Goal: Ask a question

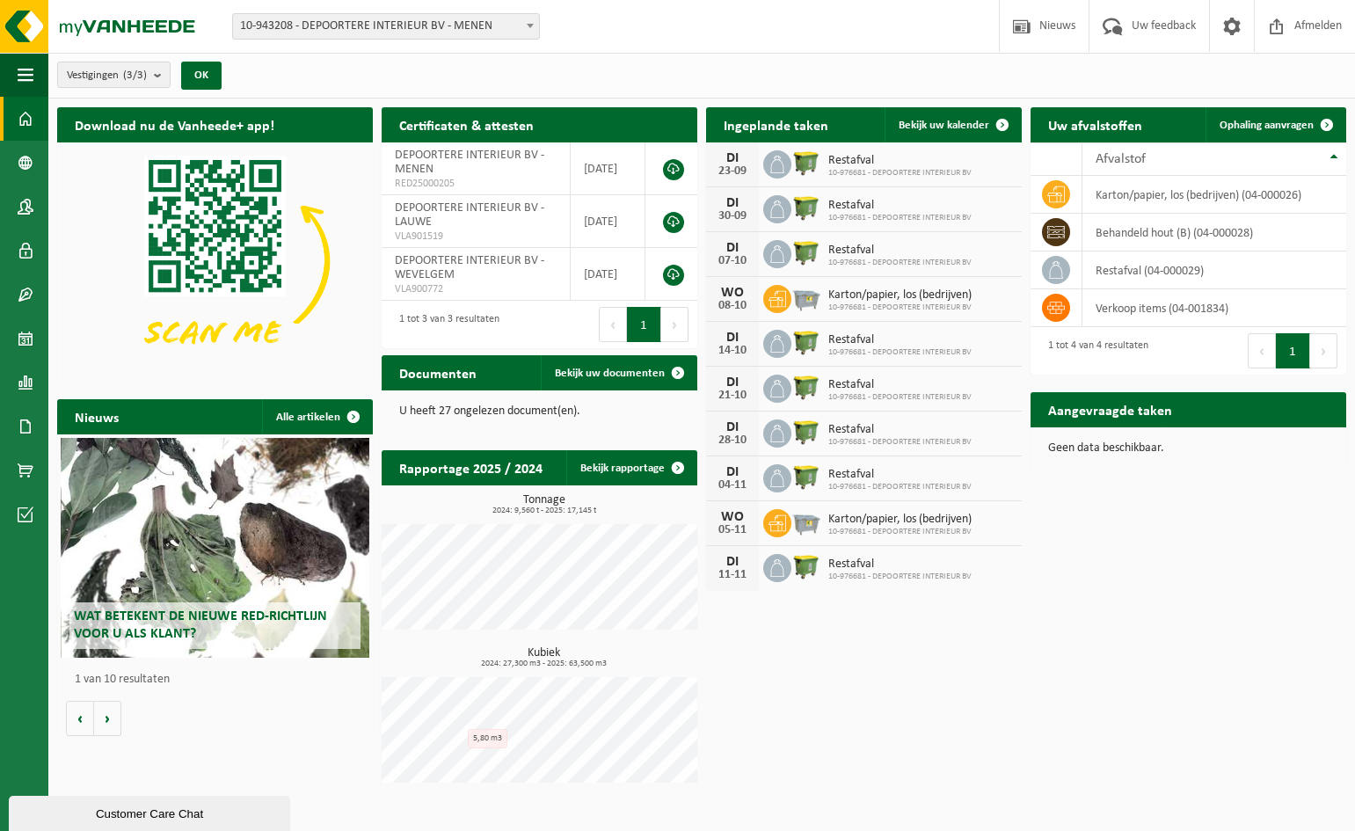
click at [156, 818] on div "Customer Care Chat" at bounding box center [149, 813] width 255 height 13
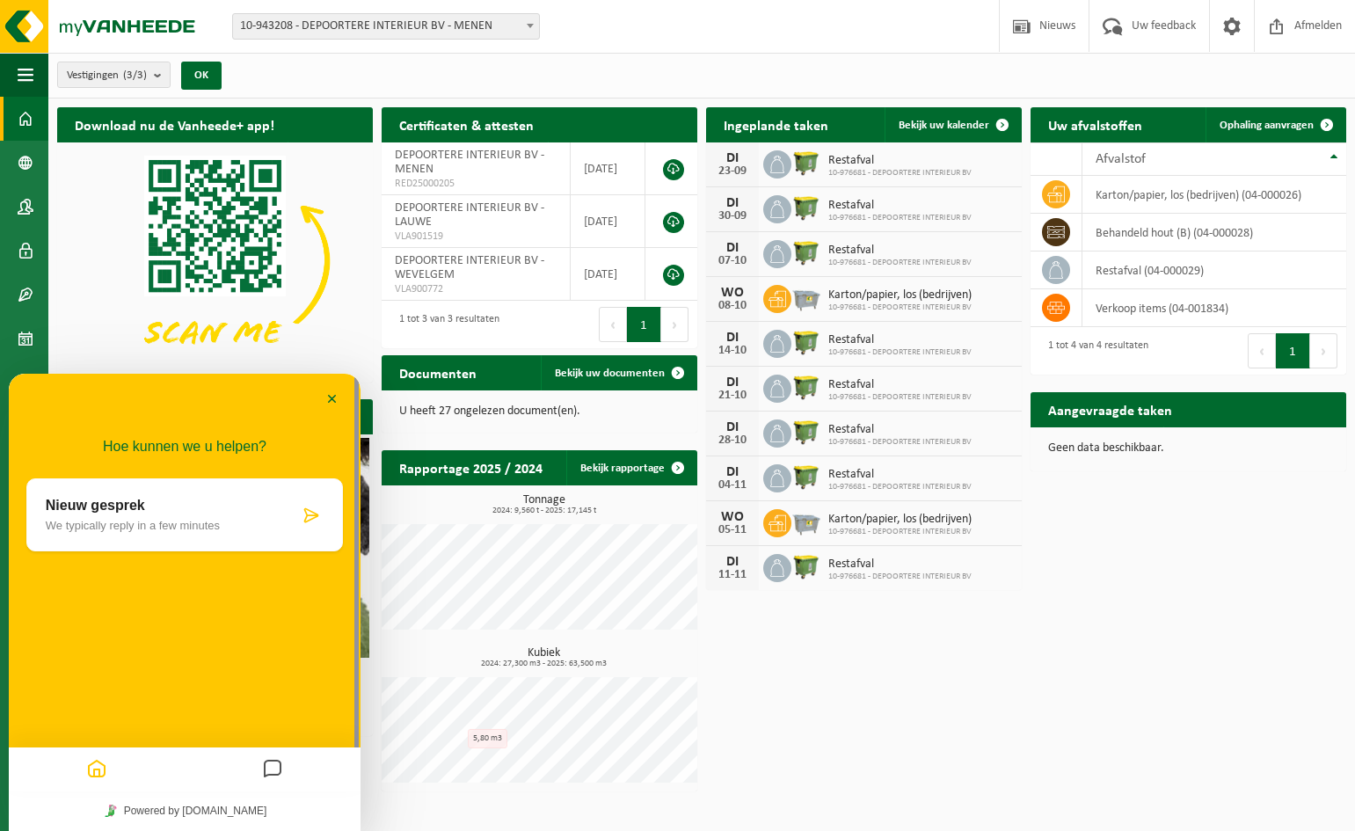
click at [95, 527] on p "We typically reply in a few minutes" at bounding box center [172, 525] width 253 height 13
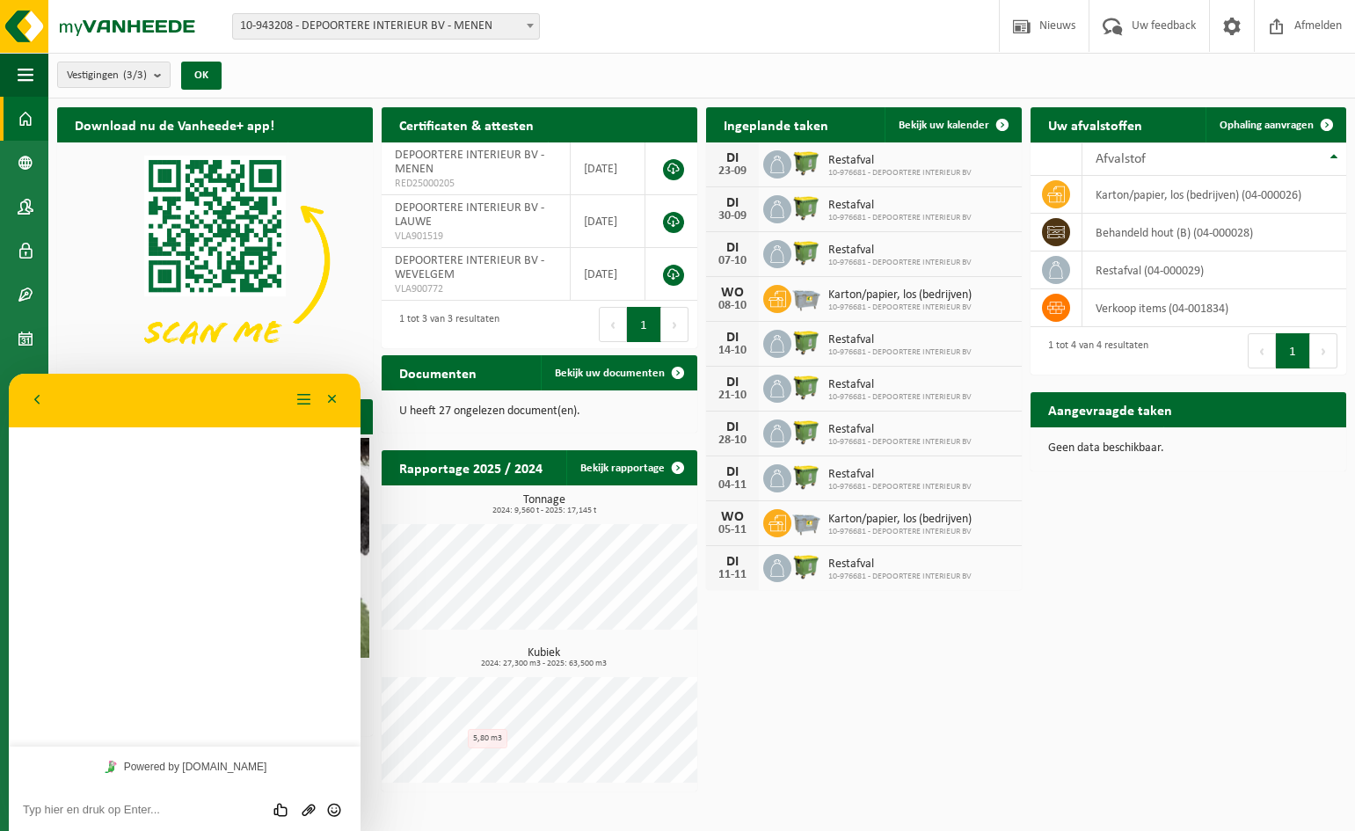
click at [57, 812] on textarea at bounding box center [185, 810] width 324 height 14
type textarea "Beste"
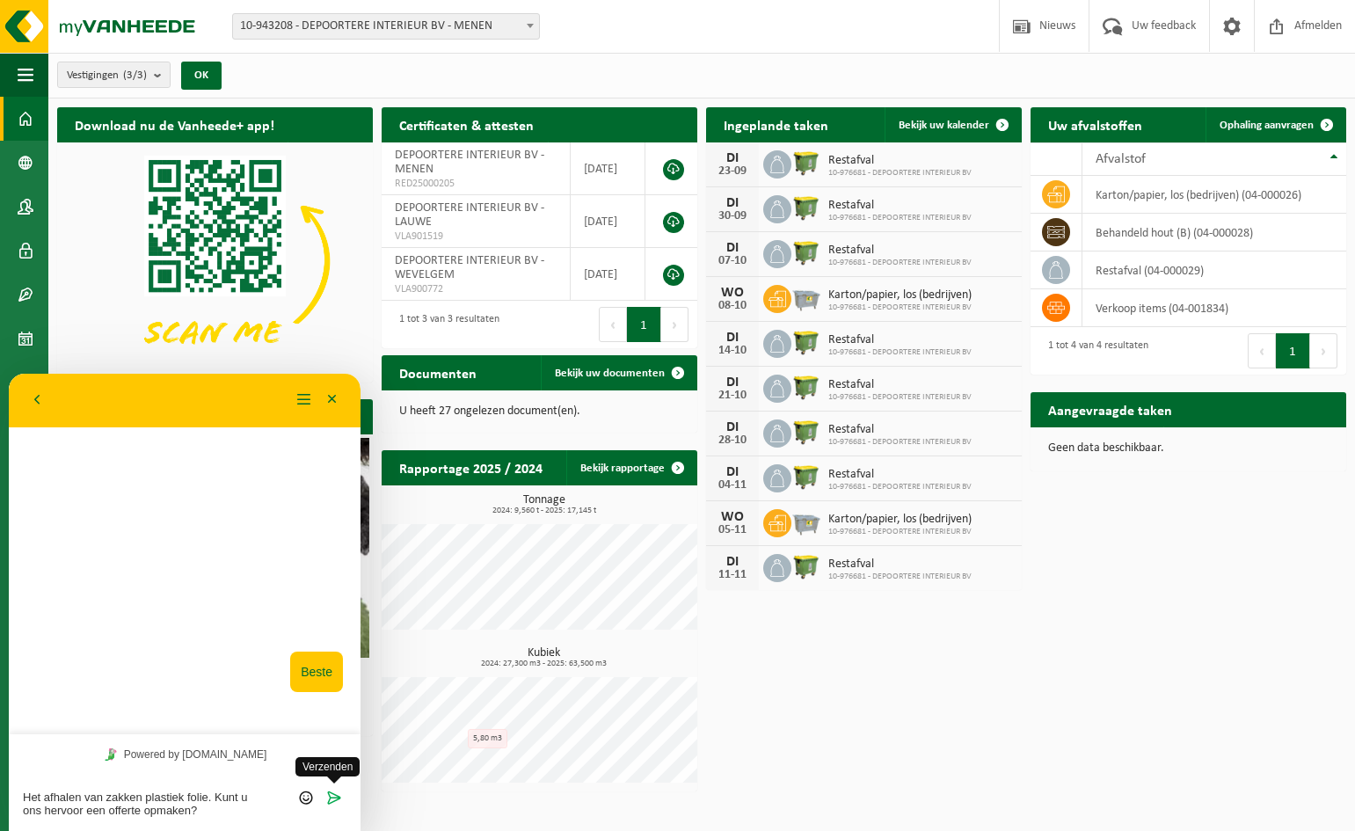
type textarea "Het afhalen van zakken plastiek folie. Kunt u ons hervoor een offerte opmaken?"
click at [331, 790] on icon "Verzenden" at bounding box center [334, 797] width 16 height 16
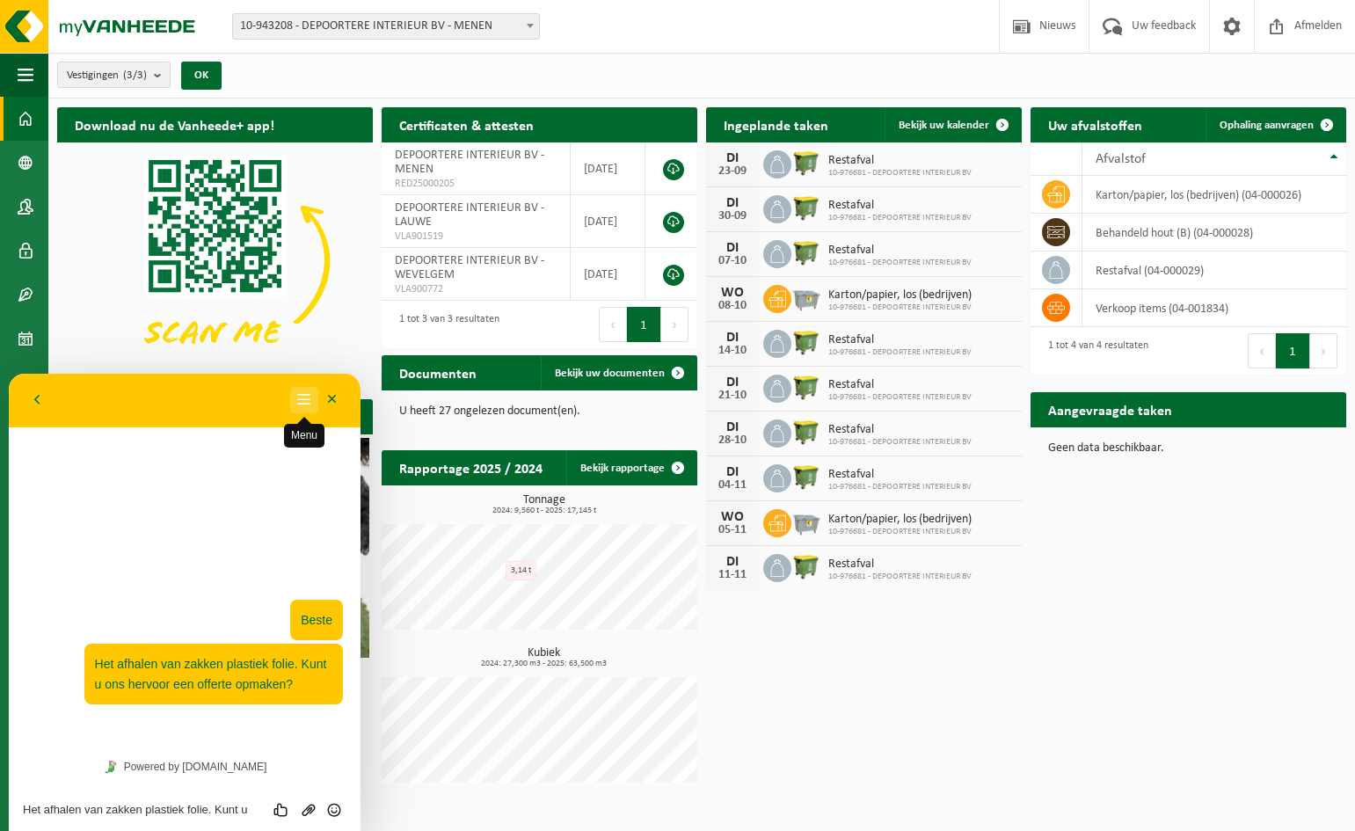
click at [304, 393] on button "Menu" at bounding box center [304, 400] width 28 height 26
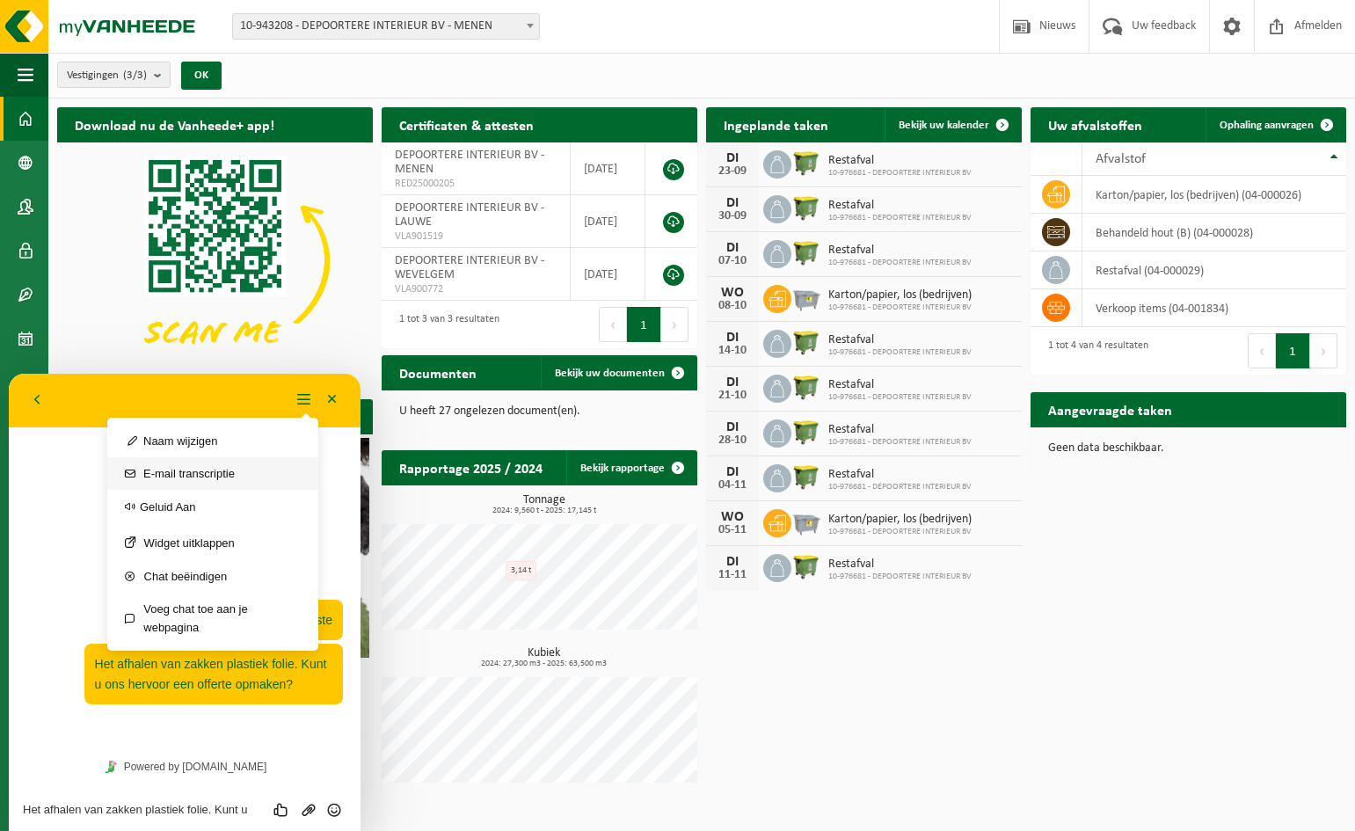
click at [244, 477] on button "E-mail transcriptie" at bounding box center [212, 473] width 211 height 33
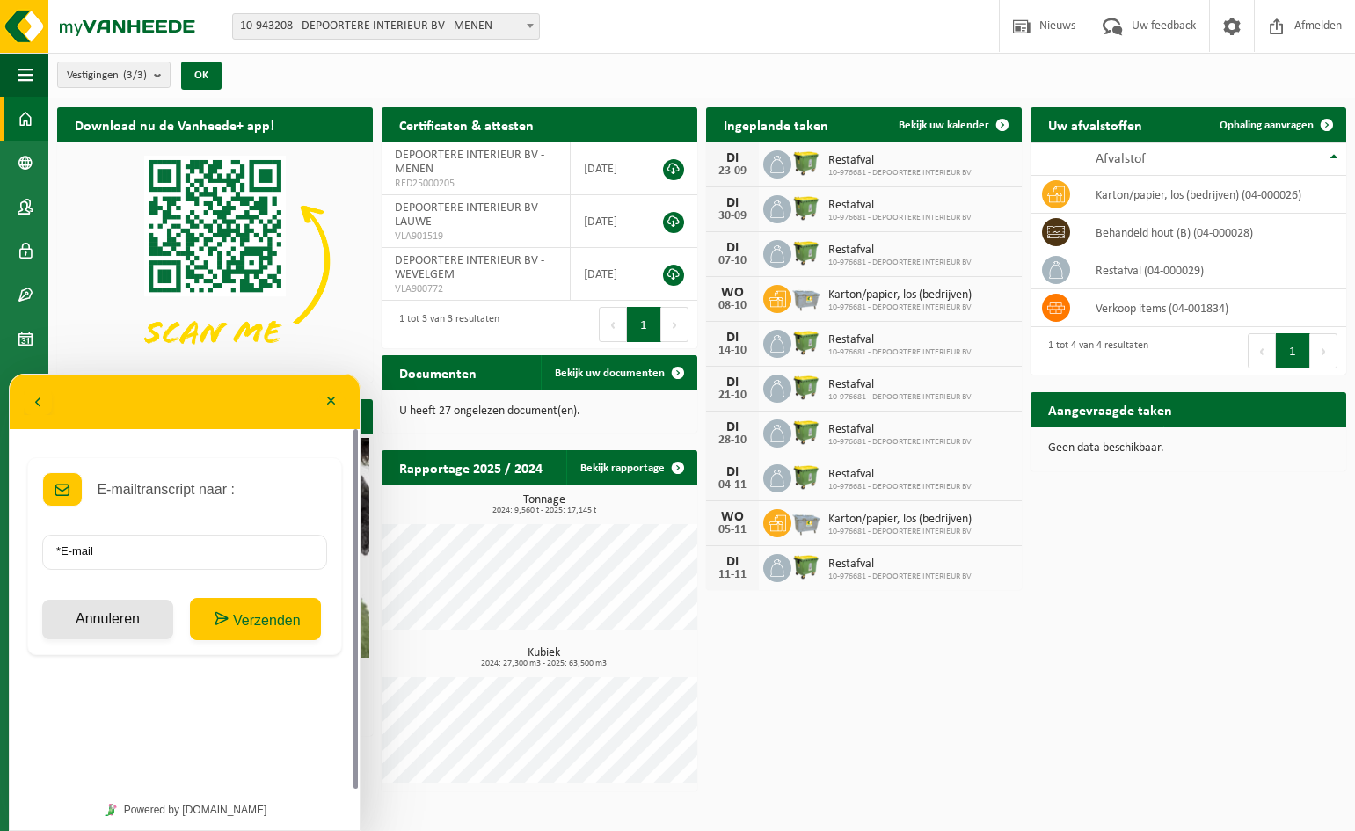
click at [850, 828] on html "Vestiging: 10-943208 - DEPOORTERE INTERIEUR BV - MENEN 10-943207 - DEPOORTERE I…" at bounding box center [677, 415] width 1355 height 831
